Goal: Task Accomplishment & Management: Manage account settings

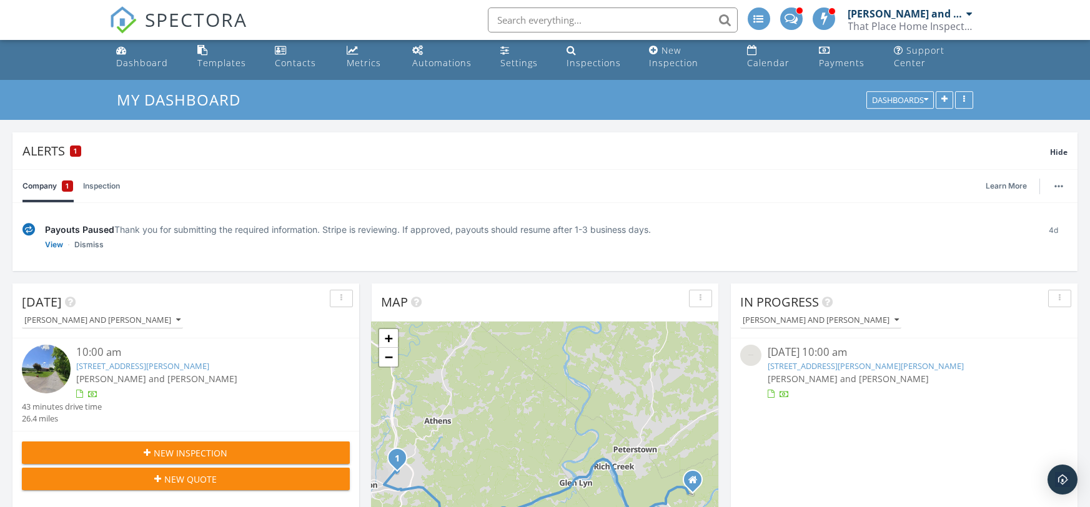
scroll to position [12, 0]
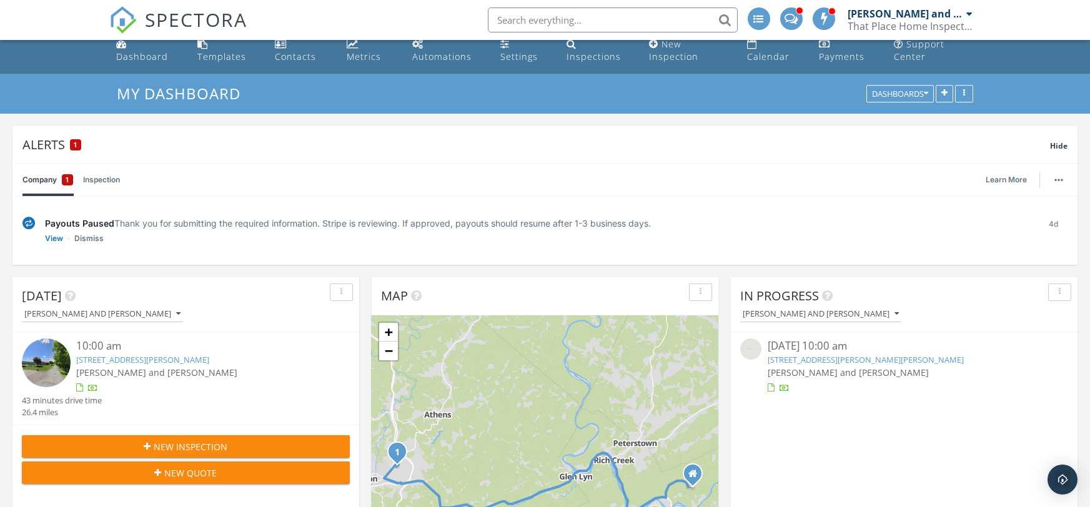
click at [191, 360] on link "[STREET_ADDRESS][PERSON_NAME]" at bounding box center [143, 359] width 133 height 11
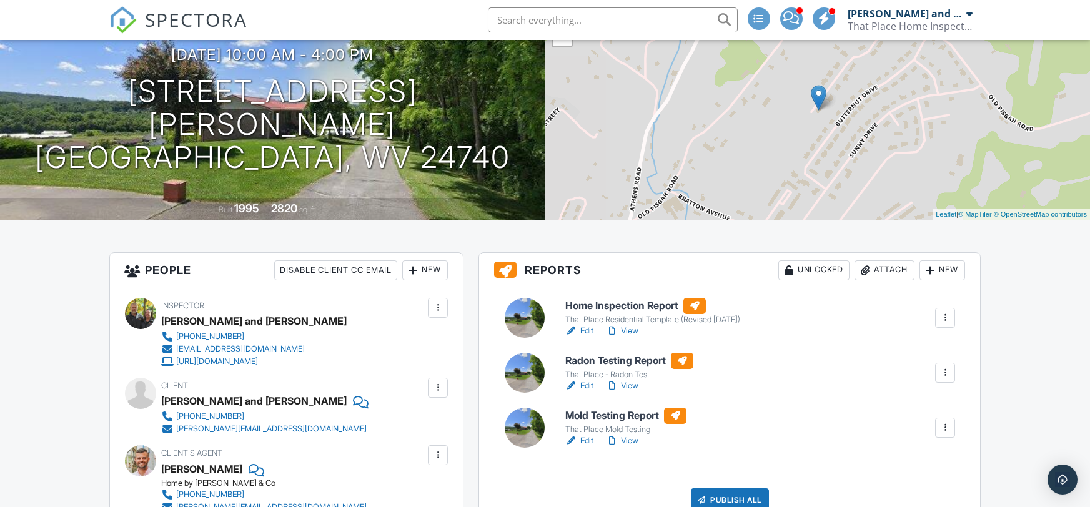
scroll to position [147, 0]
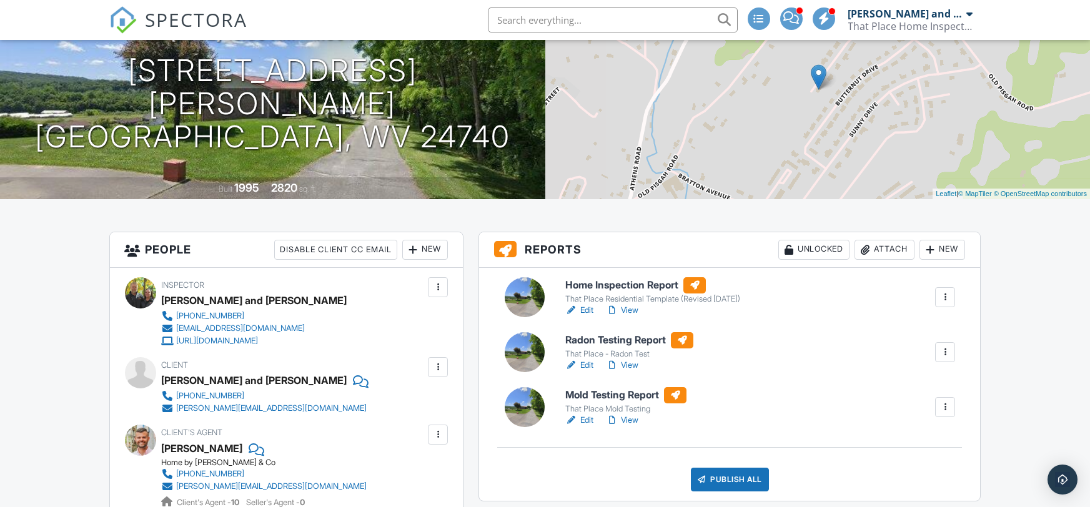
click at [582, 312] on link "Edit" at bounding box center [579, 310] width 28 height 12
click at [589, 309] on link "Edit" at bounding box center [579, 310] width 28 height 12
